Goal: Transaction & Acquisition: Book appointment/travel/reservation

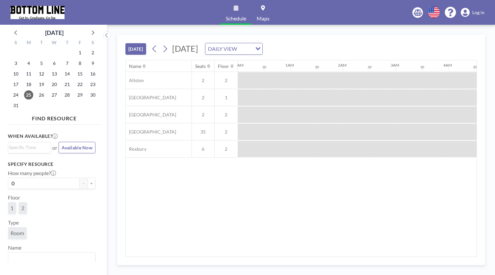
scroll to position [0, 500]
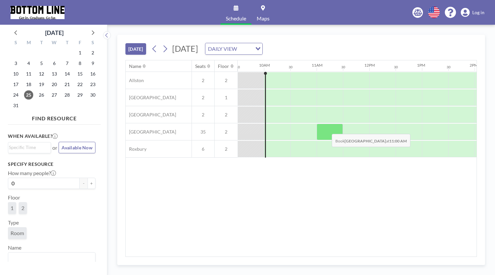
click at [327, 128] on div at bounding box center [330, 131] width 26 height 16
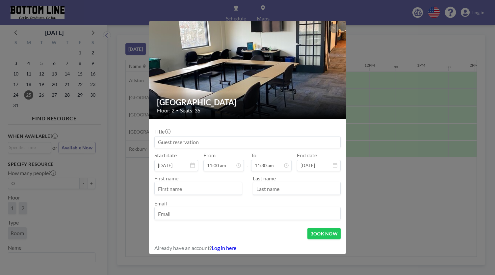
click at [245, 142] on input at bounding box center [248, 141] width 186 height 11
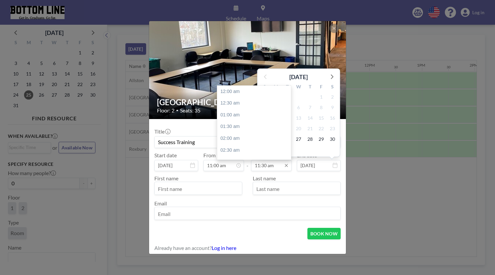
scroll to position [270, 0]
type input "Success Training"
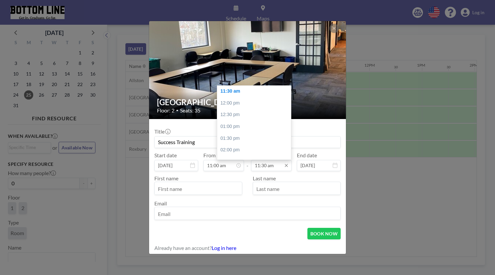
click at [270, 162] on input "11:30 am" at bounding box center [271, 165] width 40 height 11
click at [236, 103] on div "12:00 pm" at bounding box center [255, 103] width 77 height 12
type input "12:00 pm"
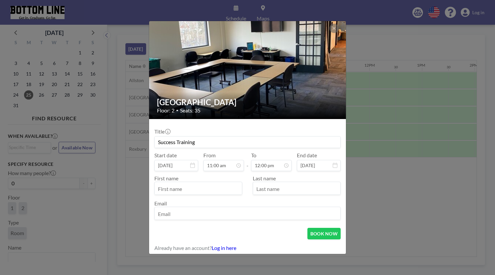
scroll to position [281, 0]
click at [169, 189] on input "text" at bounding box center [198, 188] width 87 height 11
type input "[PERSON_NAME][GEOGRAPHIC_DATA]"
type input "[PERSON_NAME]"
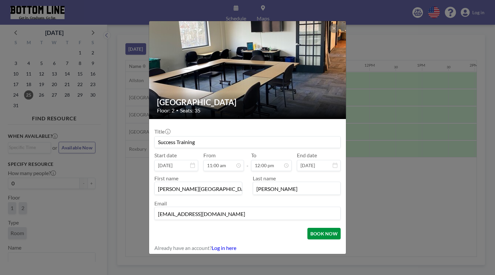
type input "[EMAIL_ADDRESS][DOMAIN_NAME]"
click at [323, 233] on button "BOOK NOW" at bounding box center [323, 233] width 33 height 12
